Goal: Find specific page/section: Find specific page/section

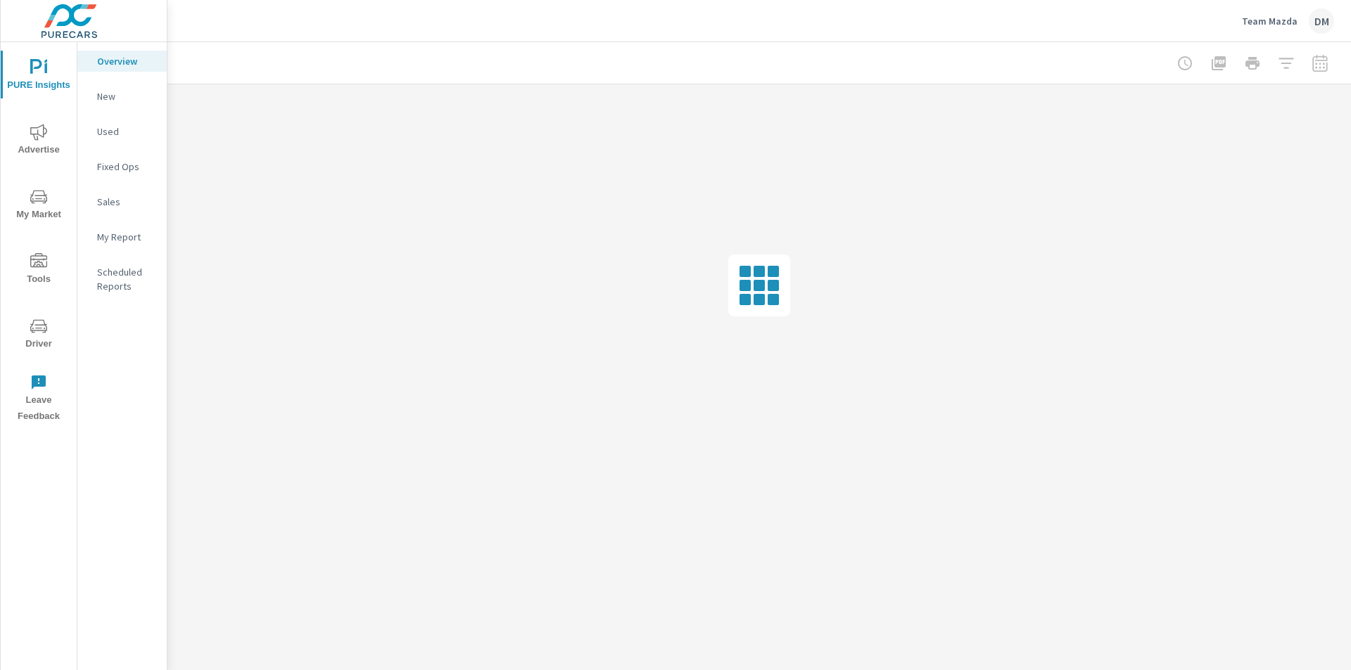
click at [37, 82] on span "PURE Insights" at bounding box center [39, 76] width 68 height 34
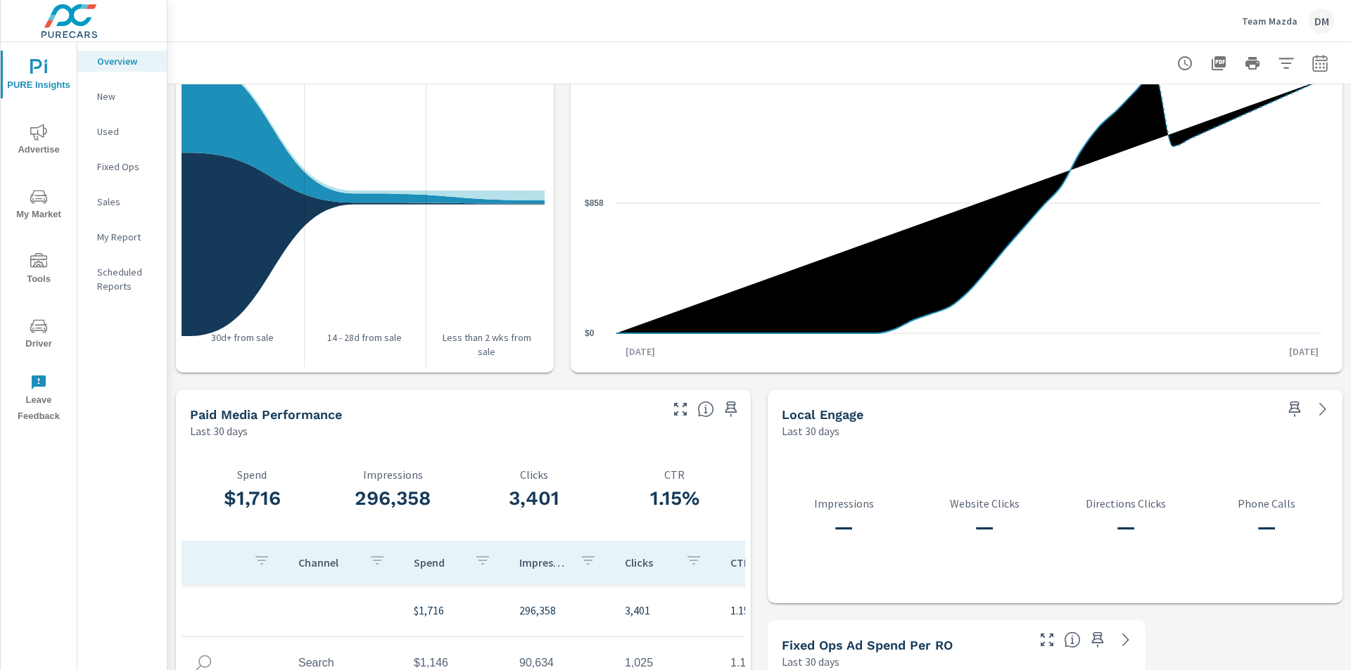
scroll to position [1299, 0]
